Goal: Navigation & Orientation: Find specific page/section

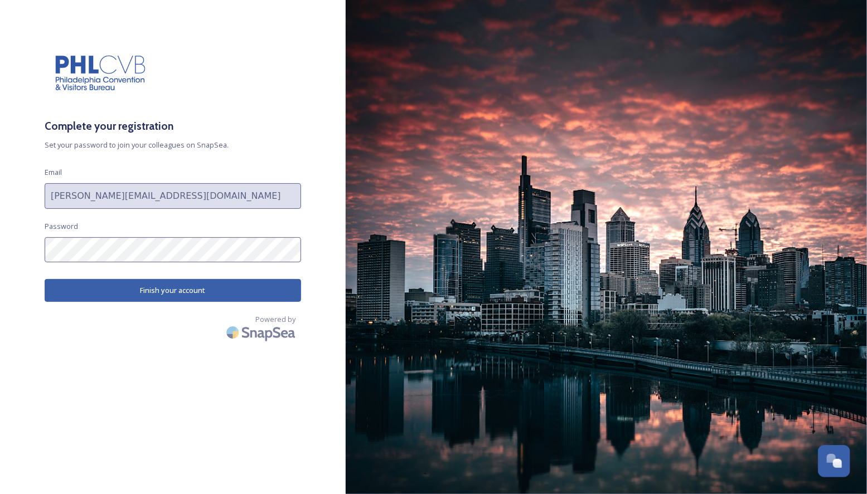
click at [173, 290] on button "Finish your account" at bounding box center [173, 290] width 256 height 23
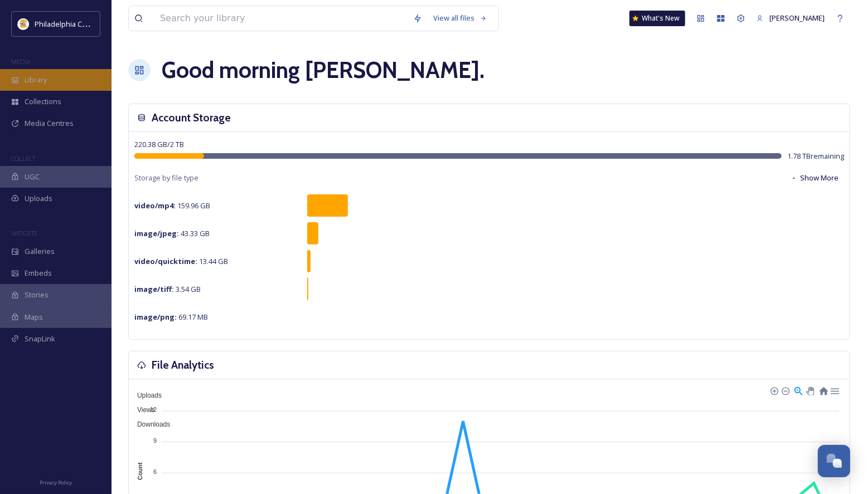
click at [26, 75] on span "Library" at bounding box center [36, 80] width 22 height 11
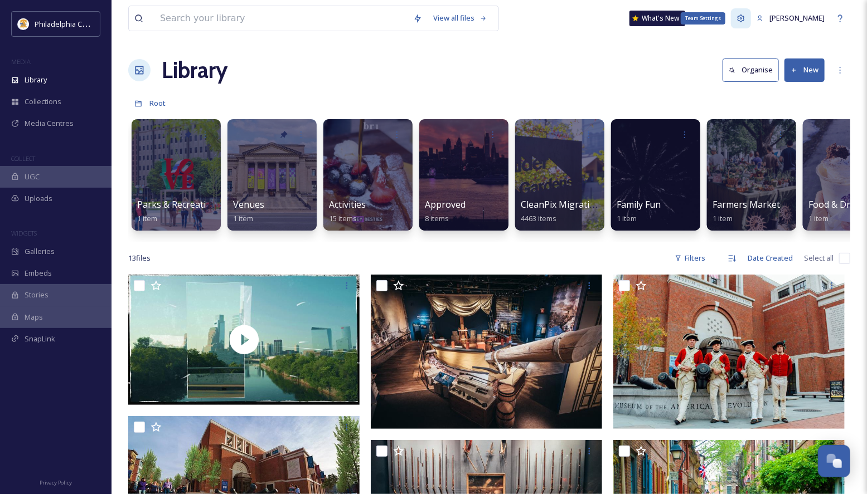
click at [751, 16] on div "Team Settings" at bounding box center [741, 18] width 20 height 20
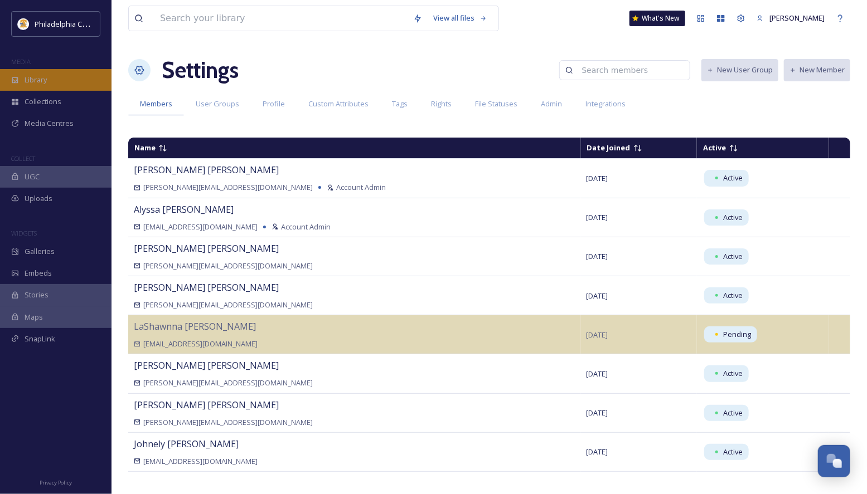
click at [63, 75] on div "Library" at bounding box center [55, 80] width 111 height 22
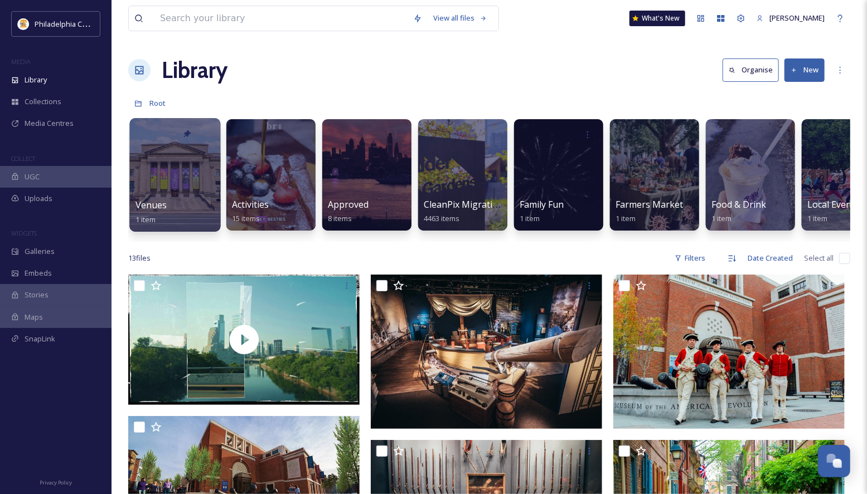
scroll to position [0, 323]
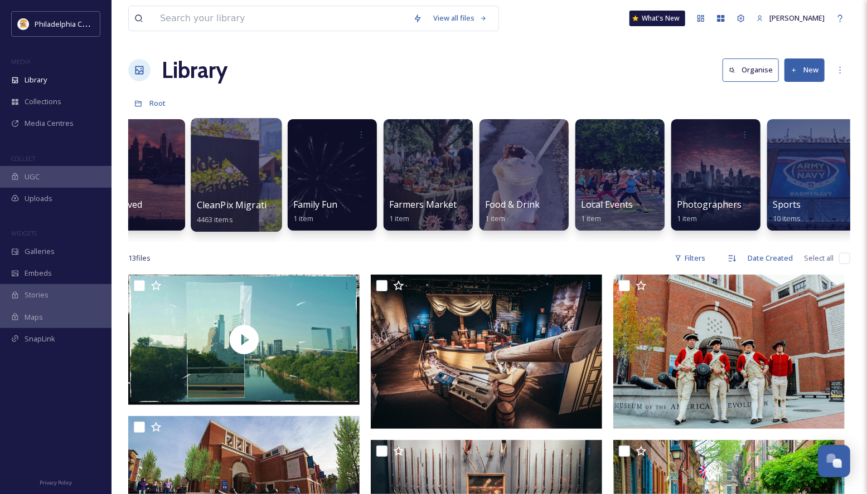
click at [250, 169] on div at bounding box center [236, 175] width 91 height 114
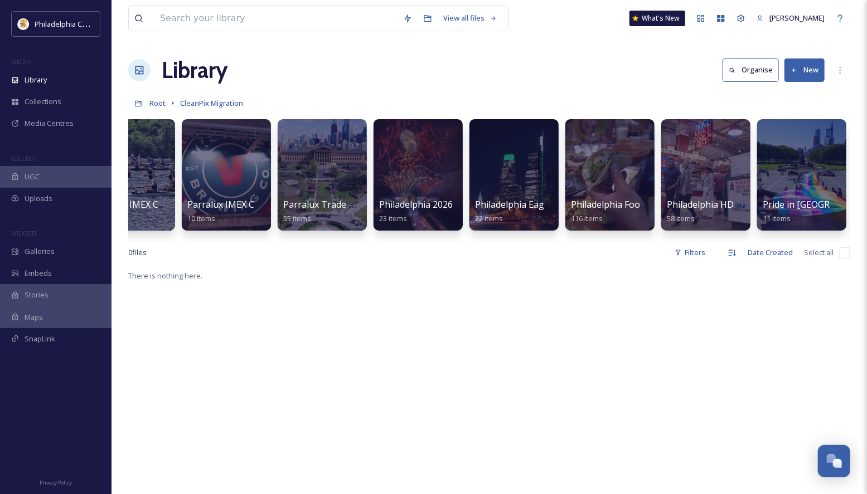
scroll to position [0, 3592]
